Goal: Task Accomplishment & Management: Complete application form

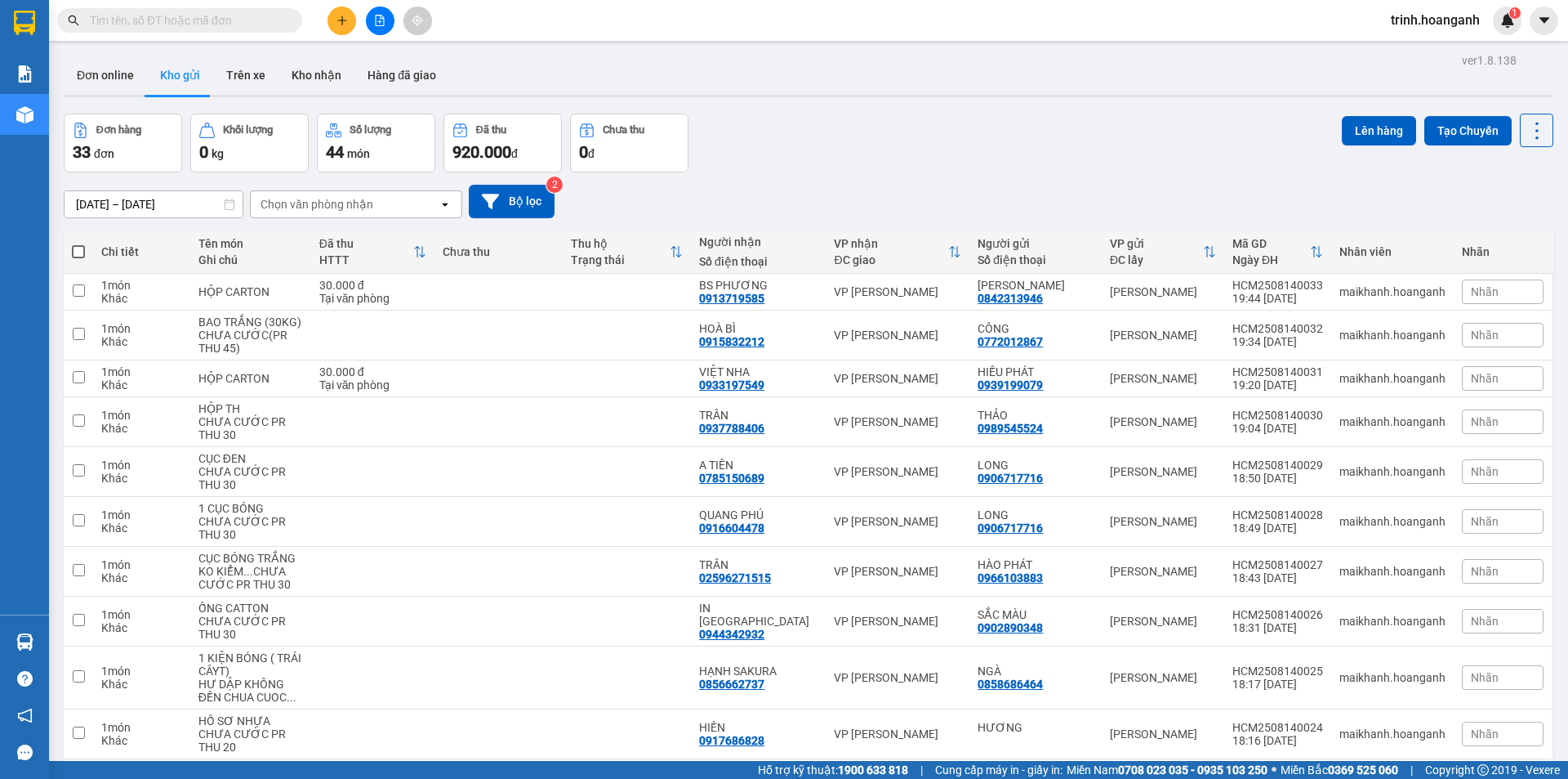
click at [1410, 24] on span "trinh.hoanganh" at bounding box center [1435, 20] width 116 height 21
click at [1407, 53] on span "Đăng xuất" at bounding box center [1443, 50] width 81 height 18
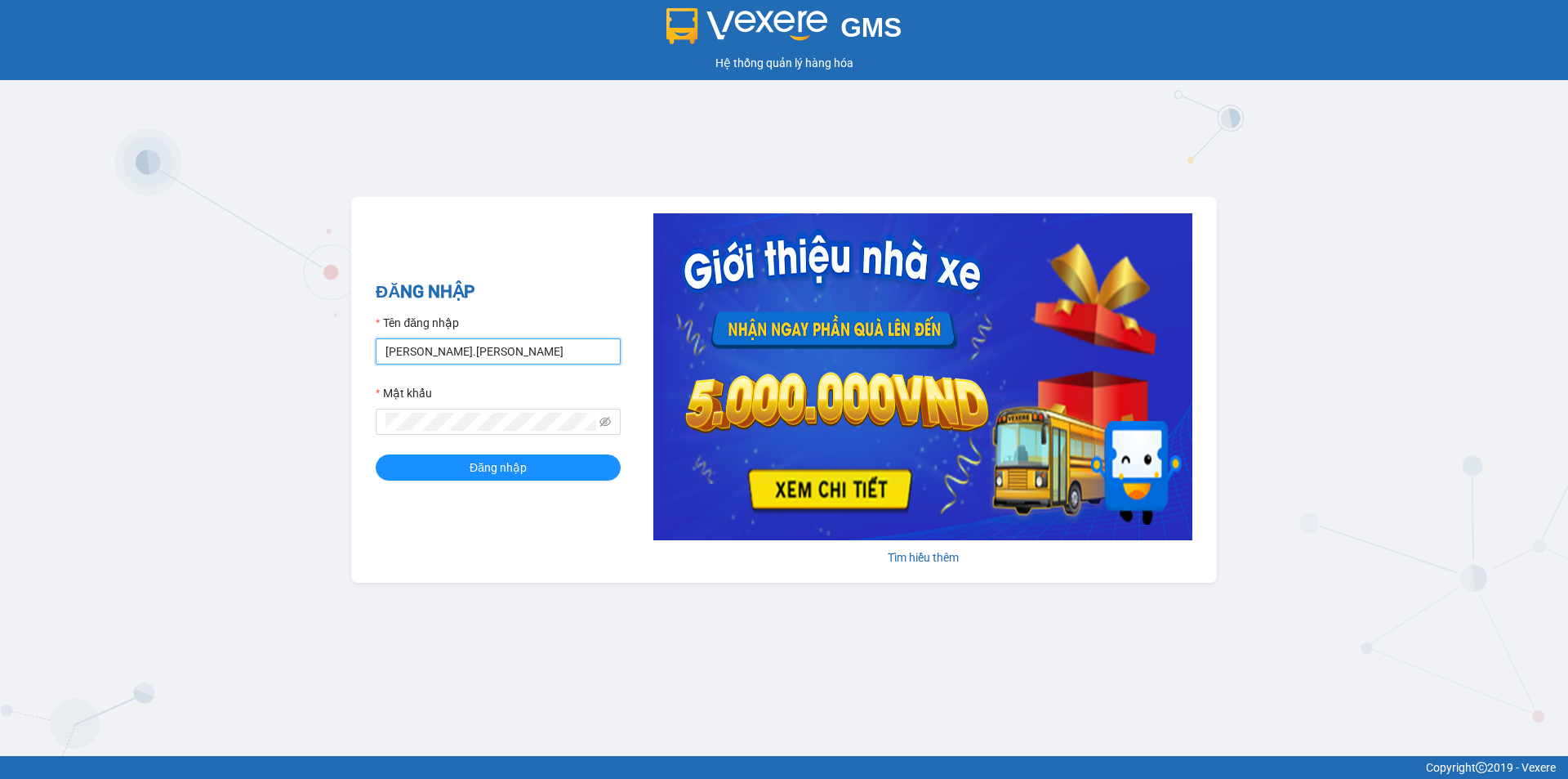
drag, startPoint x: 487, startPoint y: 358, endPoint x: 280, endPoint y: 358, distance: 207.0
click at [280, 358] on div "GMS Hệ thống [PERSON_NAME] hàng [PERSON_NAME] NHẬP Tên đăng nhập [PERSON_NAME].…" at bounding box center [784, 377] width 1568 height 756
type input "thientrang.hoanganh"
click at [193, 403] on div "GMS Hệ thống [PERSON_NAME] hàng [PERSON_NAME] NHẬP Tên đăng nhập thientrang.hoa…" at bounding box center [784, 377] width 1568 height 756
click at [375, 454] on button "Đăng nhập" at bounding box center [497, 467] width 245 height 26
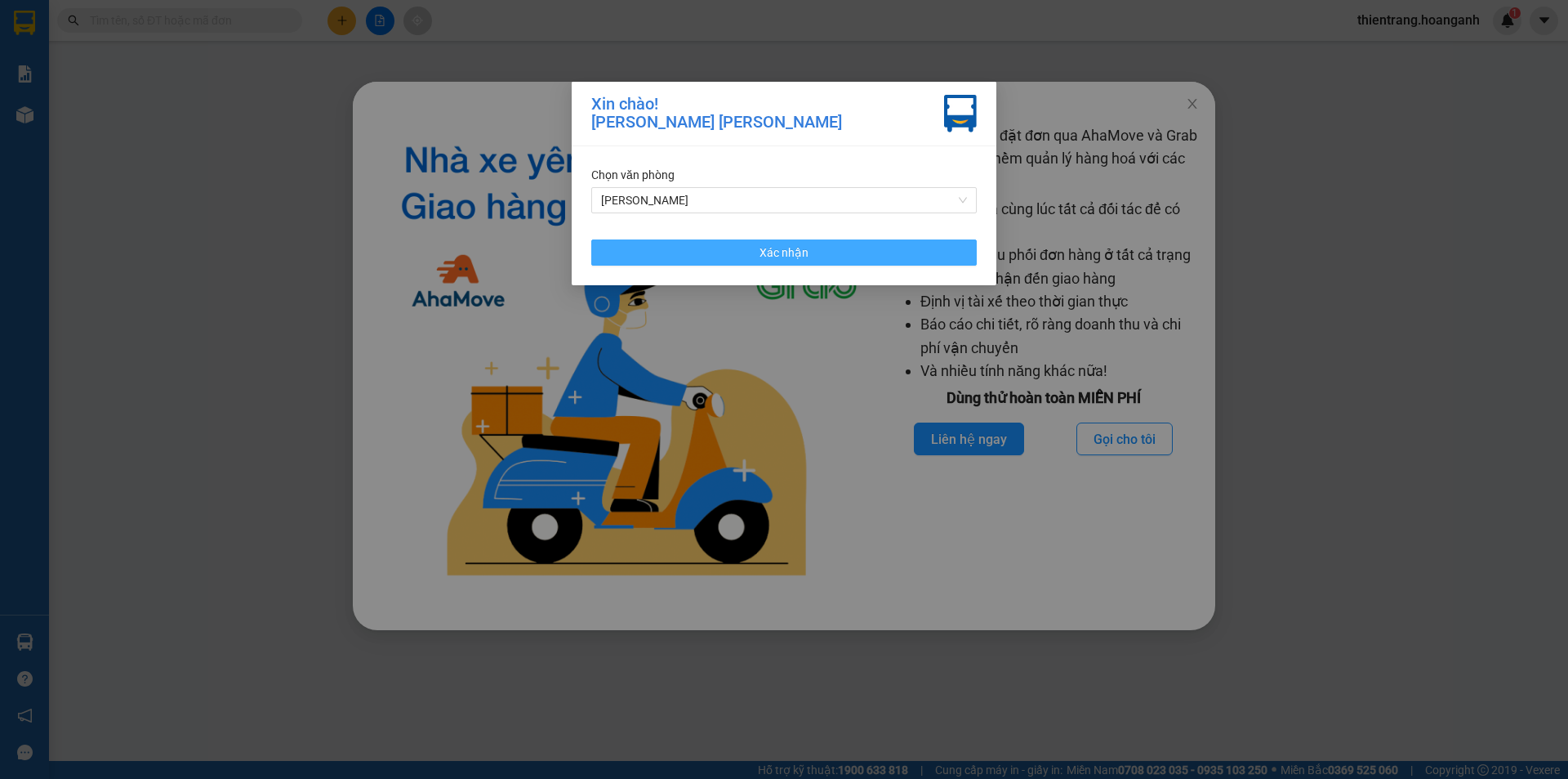
click at [880, 264] on div "Chọn văn [PERSON_NAME] [PERSON_NAME] Xác [PERSON_NAME]" at bounding box center [784, 215] width 425 height 139
click at [898, 251] on button "Xác nhận" at bounding box center [784, 252] width 385 height 26
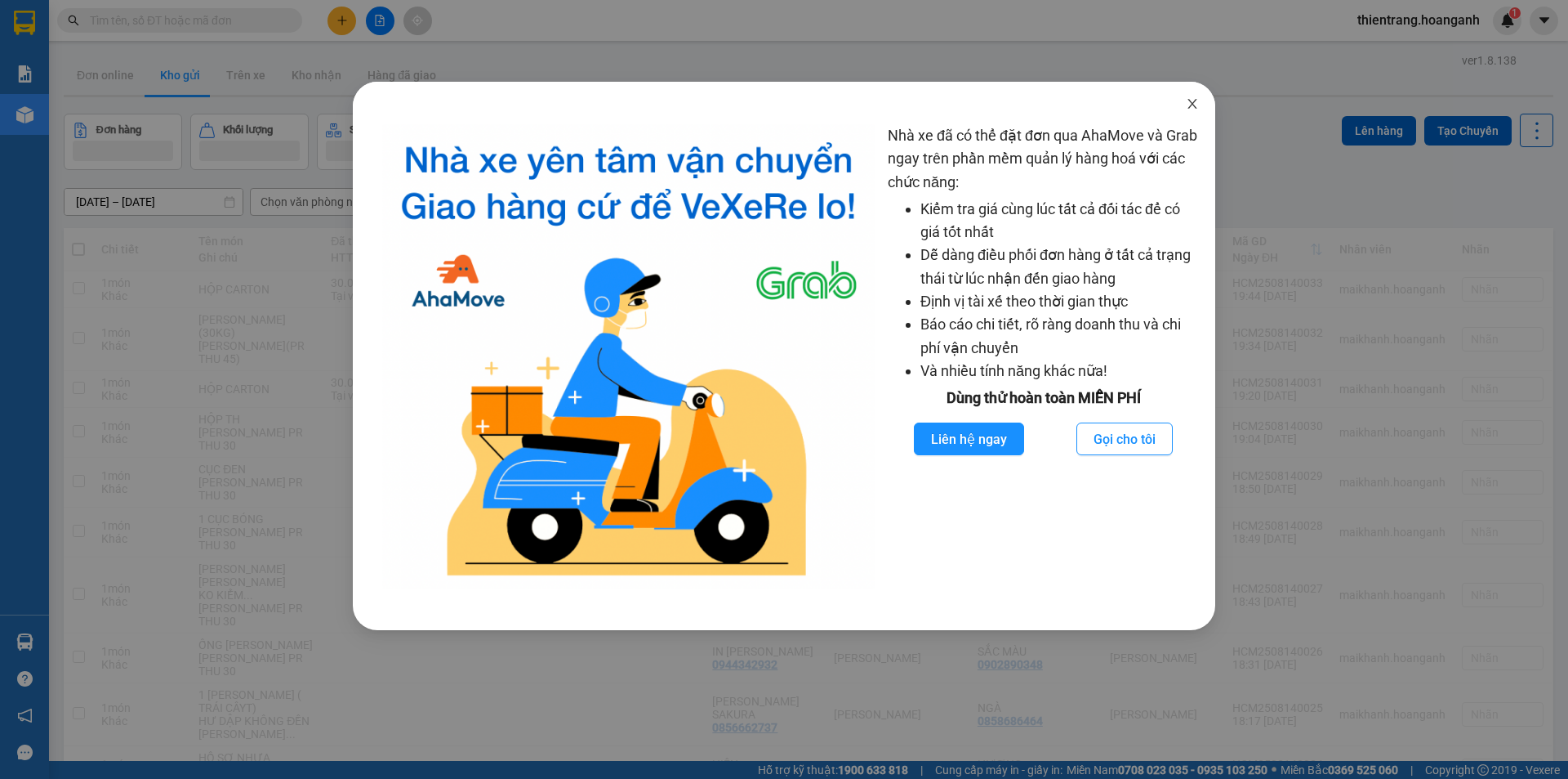
click at [1185, 106] on span "Close" at bounding box center [1192, 104] width 46 height 46
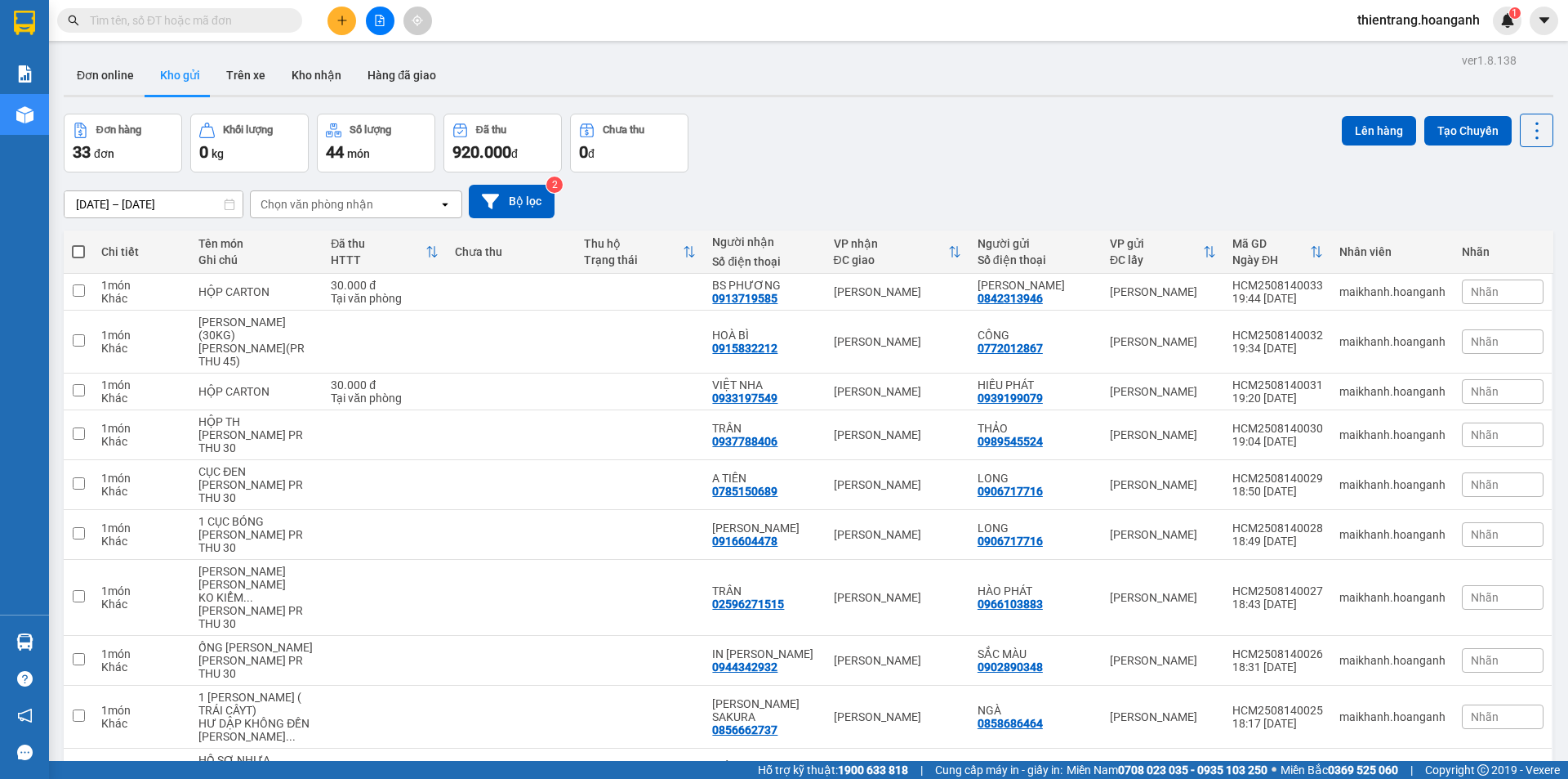
click at [199, 13] on input "text" at bounding box center [185, 21] width 193 height 18
click at [168, 25] on input "text" at bounding box center [185, 21] width 193 height 18
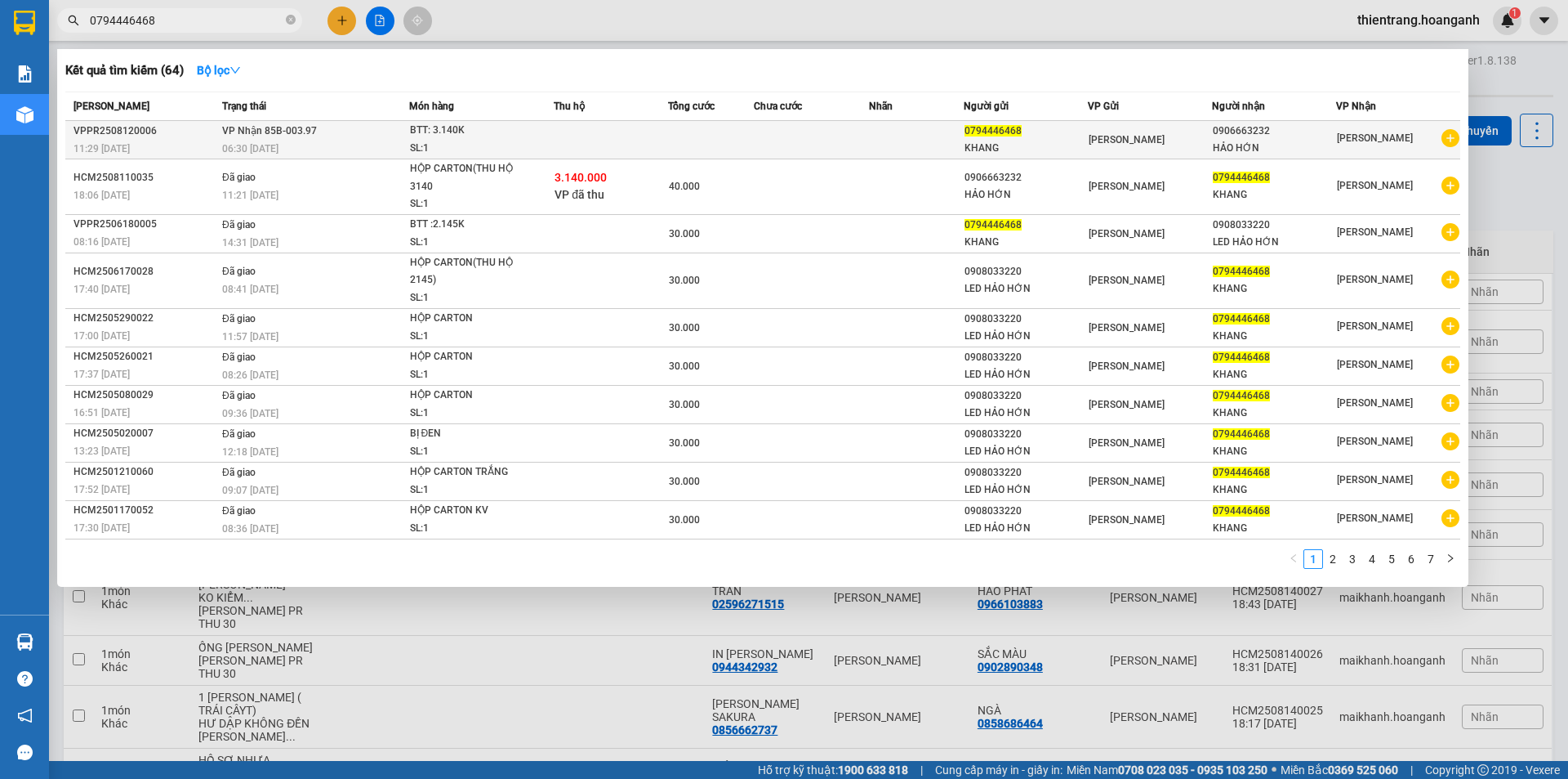
type input "0794446468"
click at [736, 151] on td at bounding box center [711, 140] width 86 height 39
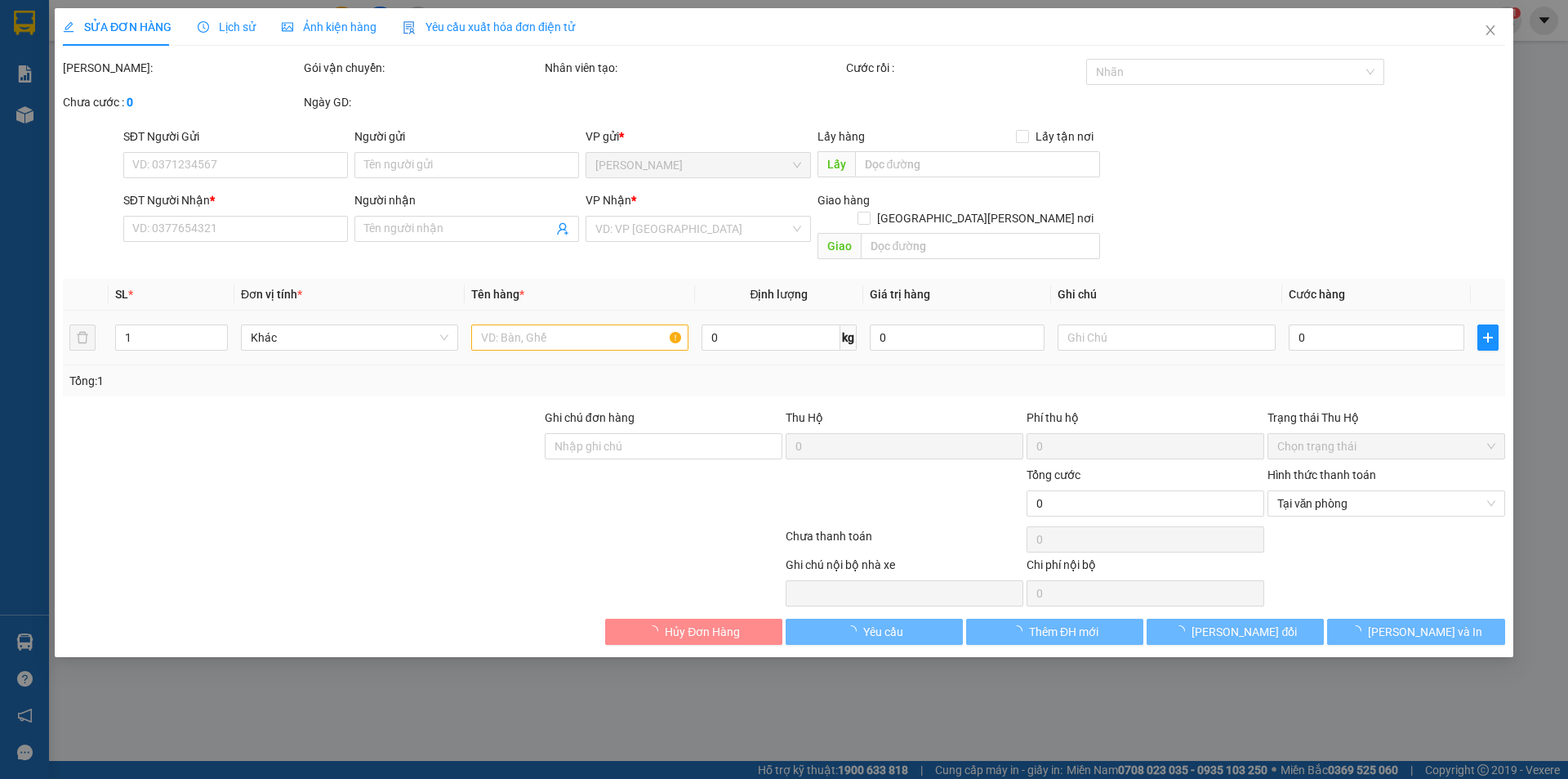
type input "0794446468"
type input "KHANG"
type input "0906663232"
type input "HẢO HỚN"
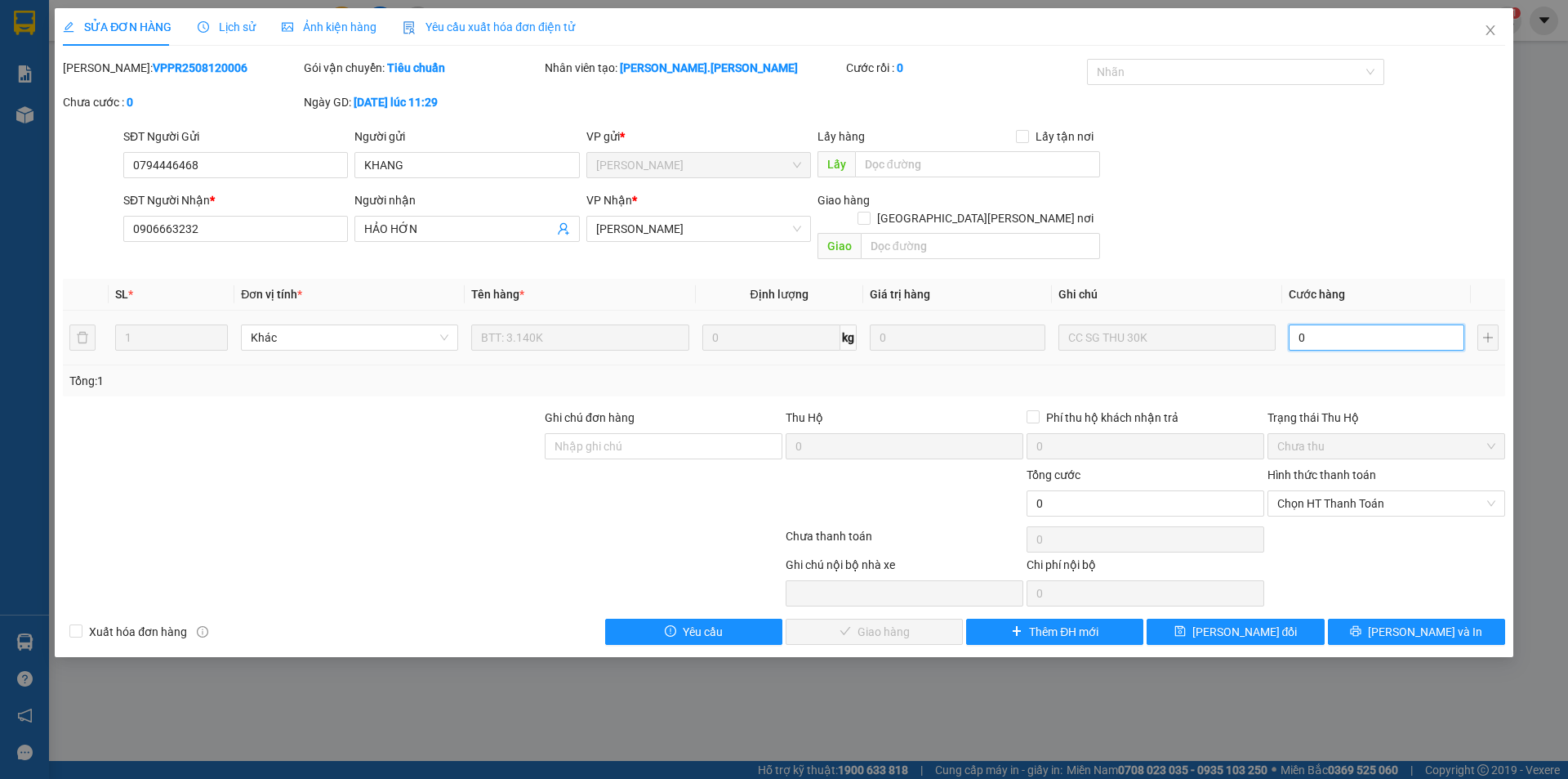
click at [1417, 326] on input "0" at bounding box center [1377, 337] width 176 height 26
type input "3"
type input "30"
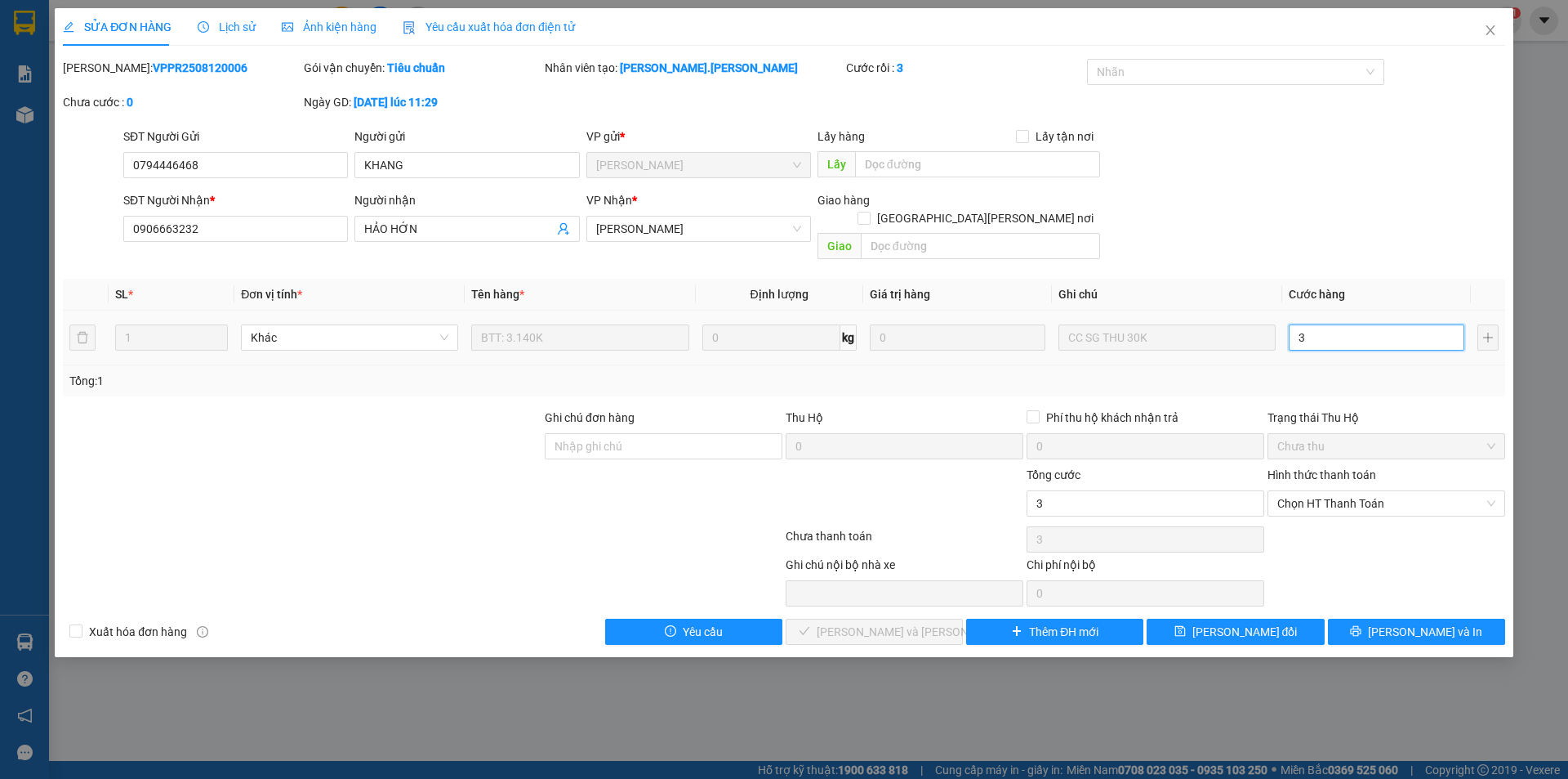
type input "30"
type input "300"
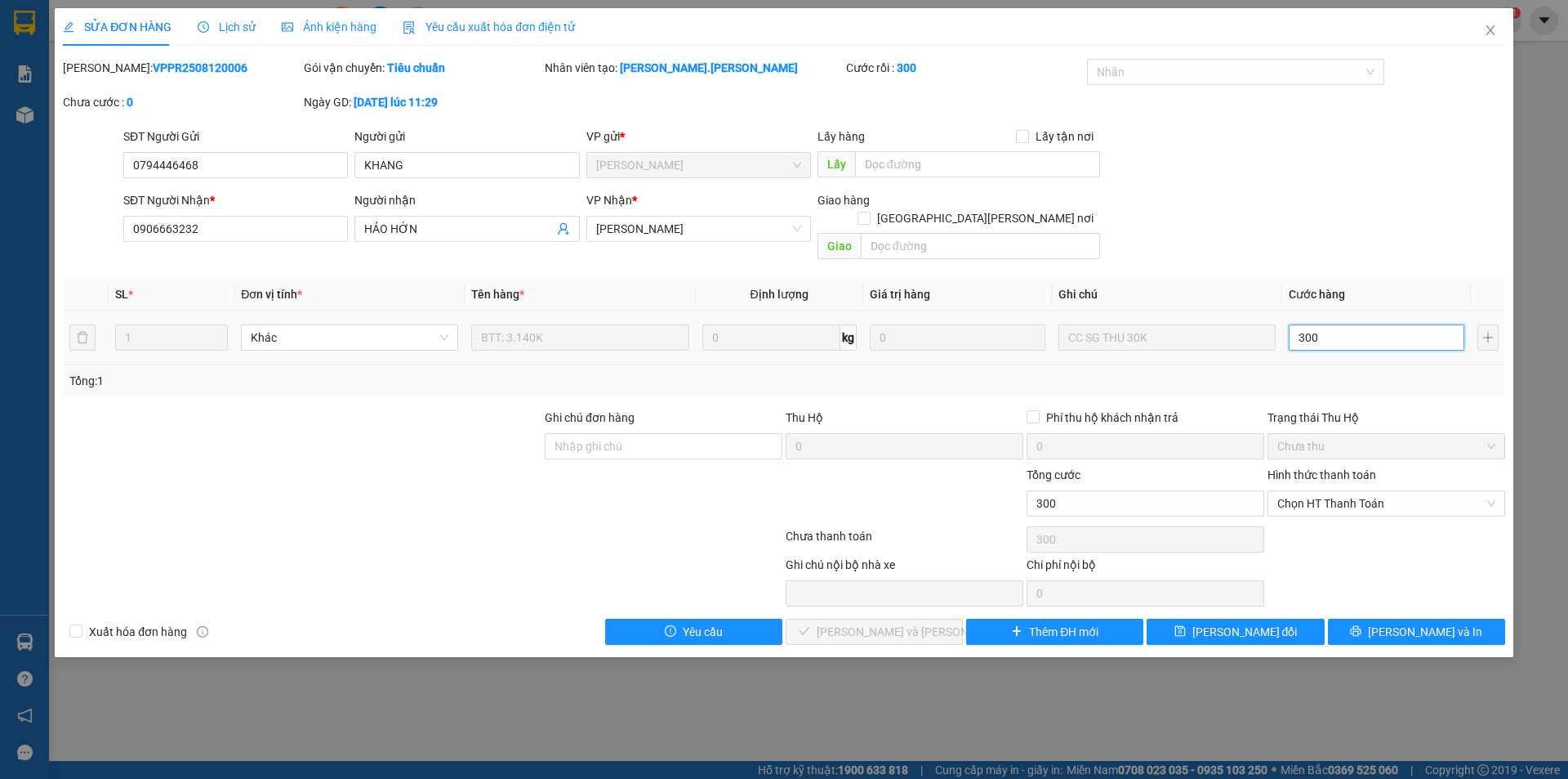
type input "30"
type input "30.000"
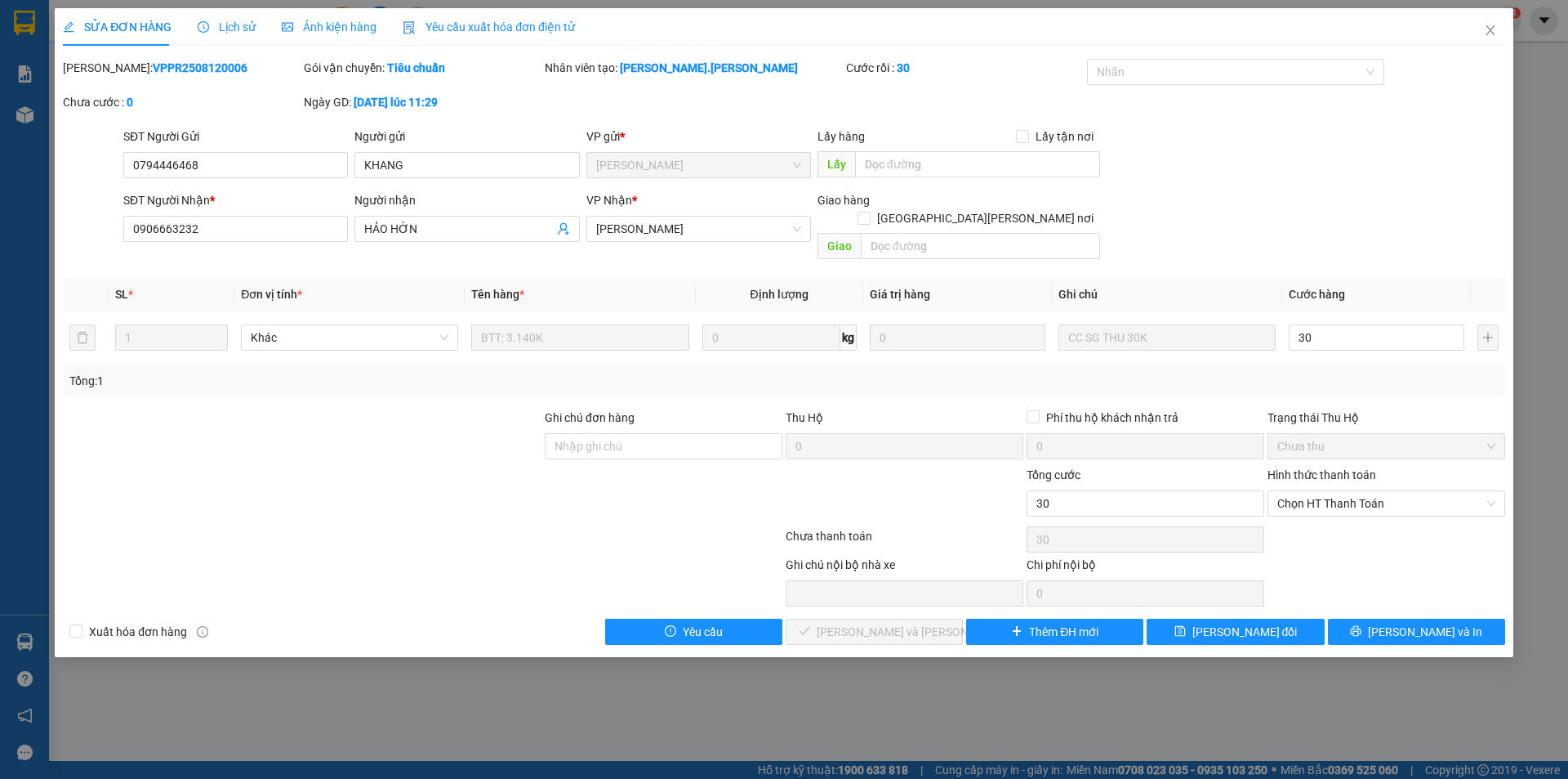
type input "30.000"
click at [1355, 499] on div "Hình thức thanh toán Chọn HT Thanh Toán" at bounding box center [1386, 495] width 237 height 57
click at [1364, 491] on span "Chọn HT Thanh Toán" at bounding box center [1386, 503] width 218 height 24
click at [1342, 541] on div "Chuyển khoản" at bounding box center [1386, 544] width 218 height 18
type input "0"
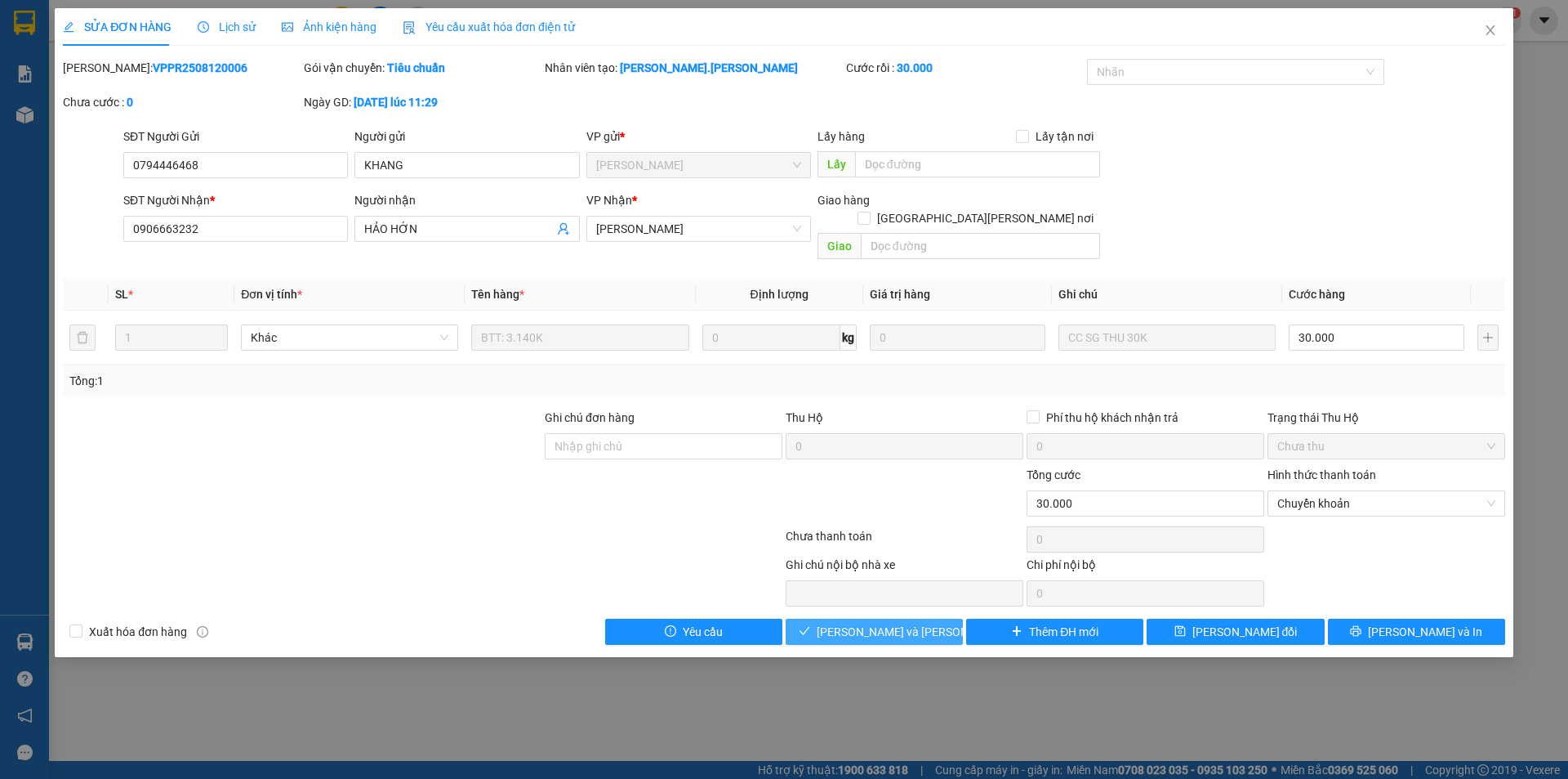
click at [872, 623] on span "[PERSON_NAME] và [PERSON_NAME] hàng" at bounding box center [927, 632] width 220 height 18
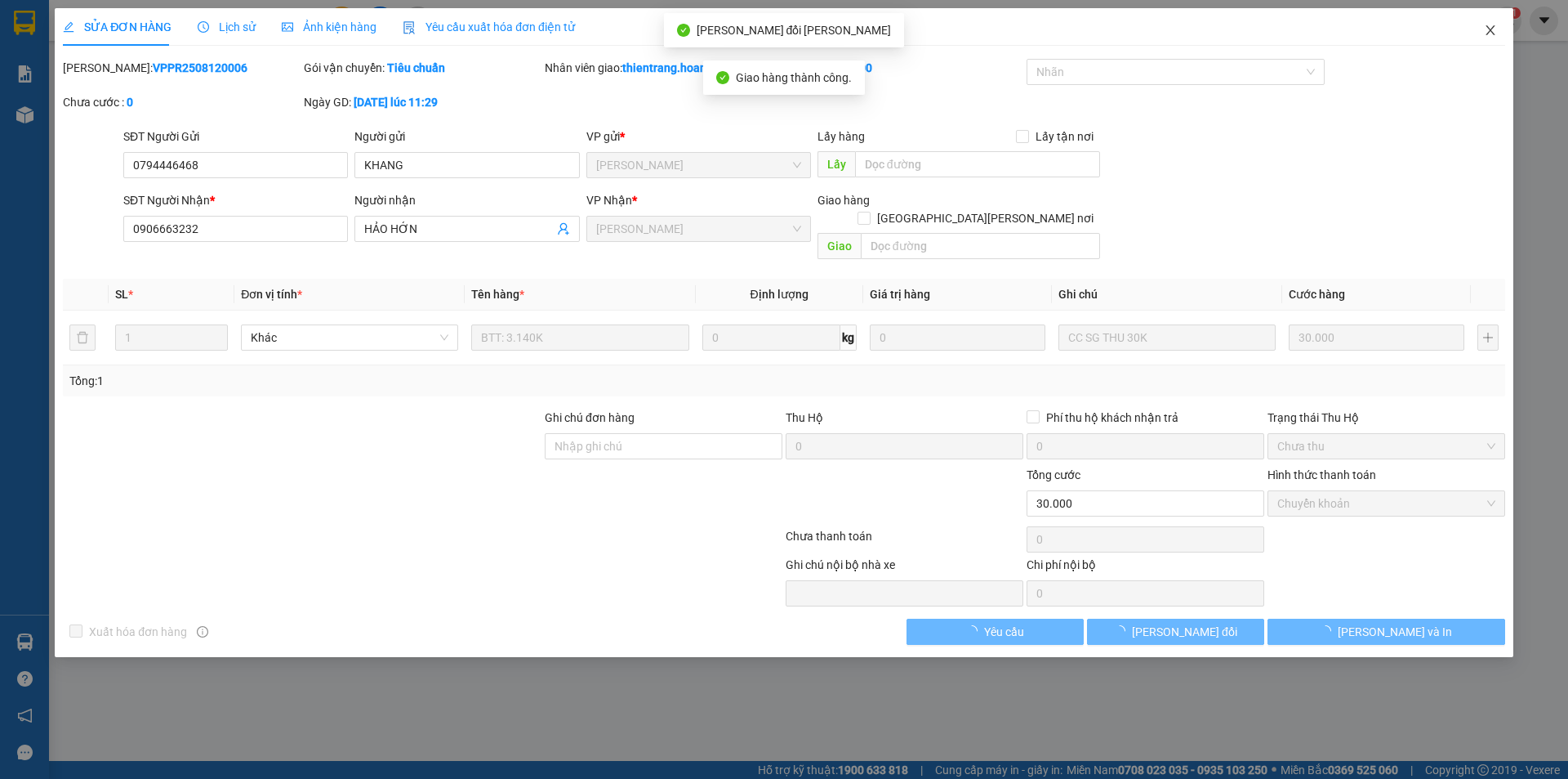
click at [1502, 30] on span "Close" at bounding box center [1490, 30] width 46 height 46
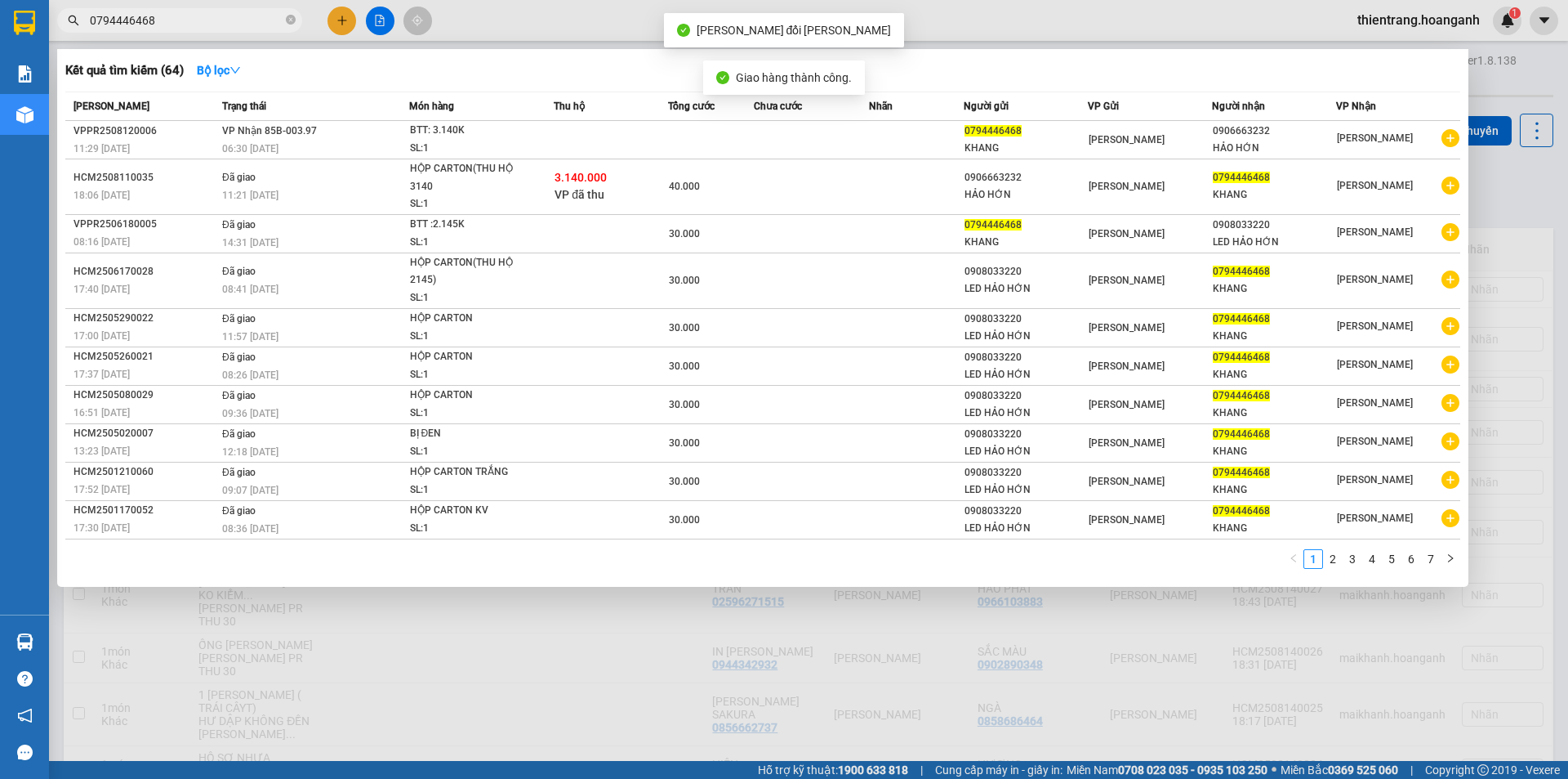
click at [230, 14] on input "0794446468" at bounding box center [185, 21] width 193 height 18
